Goal: Transaction & Acquisition: Purchase product/service

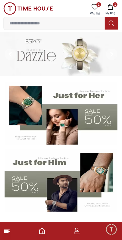
click at [95, 5] on icon at bounding box center [94, 6] width 7 height 7
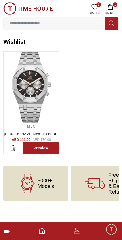
click at [111, 3] on button "1 My Bag" at bounding box center [110, 9] width 17 height 15
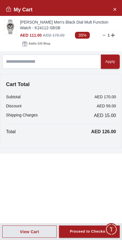
click at [92, 235] on div "Proceed to Checkout" at bounding box center [89, 232] width 39 height 7
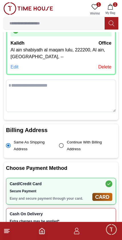
scroll to position [73, 0]
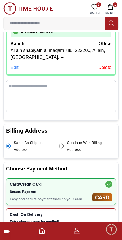
click at [91, 3] on icon at bounding box center [94, 6] width 7 height 7
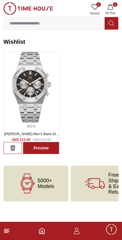
click at [9, 233] on icon at bounding box center [6, 231] width 7 height 7
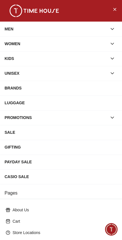
click at [14, 30] on div "MEN" at bounding box center [56, 29] width 102 height 10
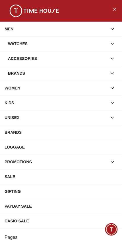
click at [15, 44] on div "Watches" at bounding box center [57, 44] width 99 height 10
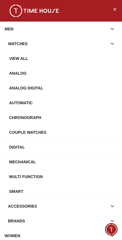
click at [24, 107] on div "Automatic" at bounding box center [63, 103] width 108 height 10
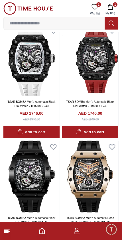
scroll to position [841, 0]
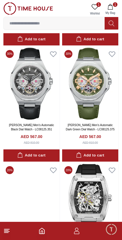
scroll to position [3153, 0]
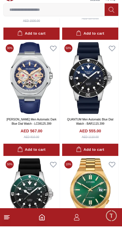
scroll to position [3379, 0]
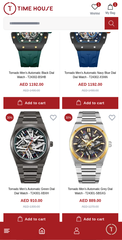
scroll to position [3784, 0]
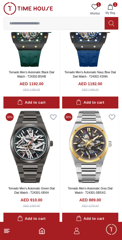
click at [7, 234] on icon at bounding box center [6, 231] width 7 height 7
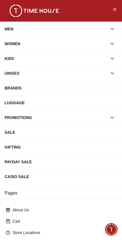
click at [11, 30] on div "MEN" at bounding box center [56, 29] width 102 height 10
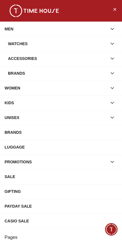
click at [20, 43] on div "Watches" at bounding box center [57, 44] width 99 height 10
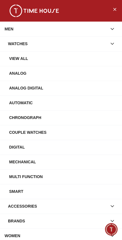
click at [18, 57] on div "View All" at bounding box center [63, 59] width 108 height 10
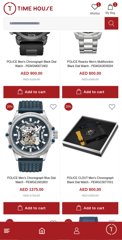
scroll to position [1052, 0]
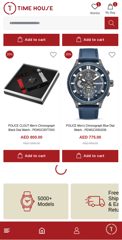
scroll to position [1051, 0]
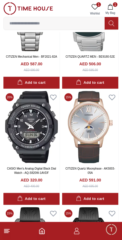
scroll to position [2737, 0]
